Goal: Navigation & Orientation: Find specific page/section

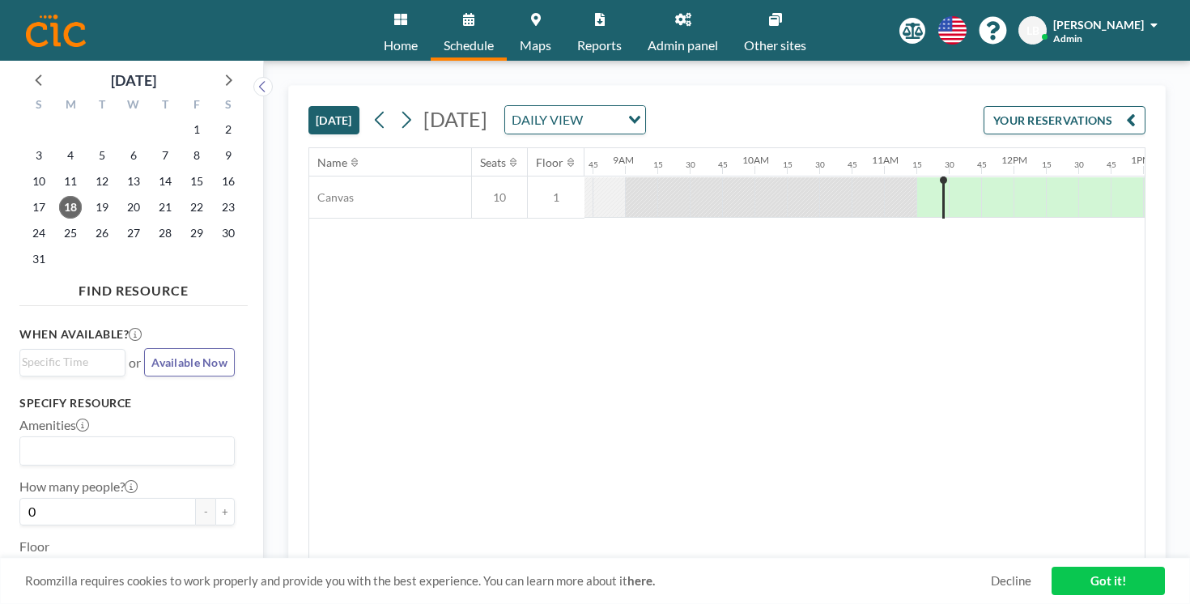
scroll to position [0, 1158]
click at [398, 108] on icon at bounding box center [405, 120] width 15 height 24
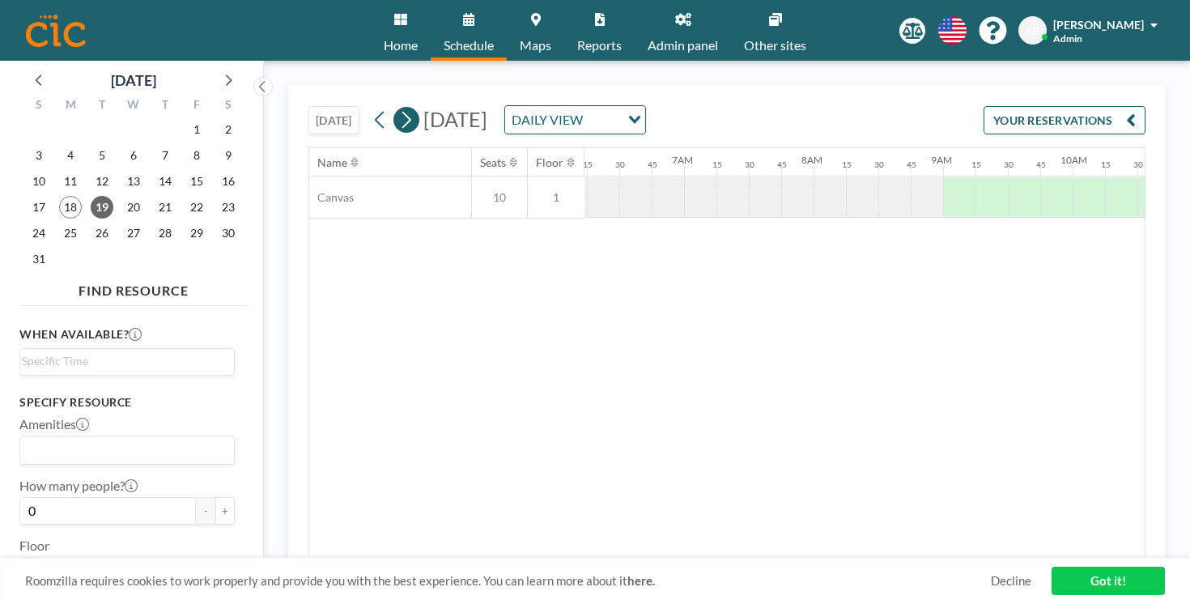
scroll to position [0, 842]
click at [398, 108] on icon at bounding box center [405, 120] width 15 height 24
click at [402, 112] on icon at bounding box center [406, 120] width 9 height 17
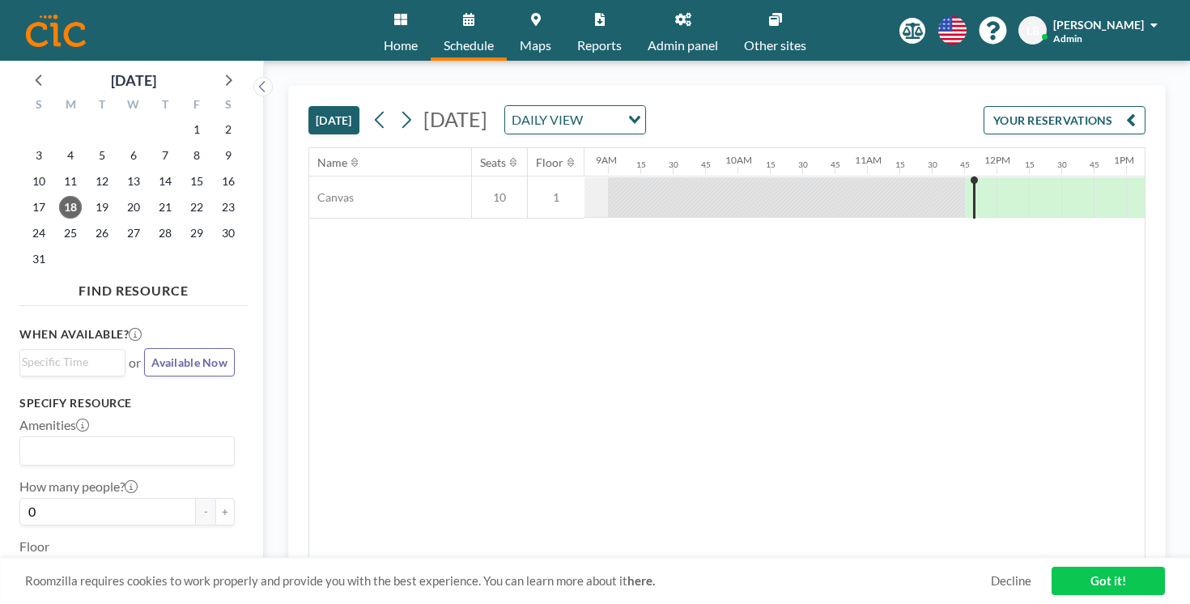
scroll to position [0, 1210]
click at [747, 24] on link "Other sites" at bounding box center [775, 30] width 88 height 61
